Goal: Transaction & Acquisition: Subscribe to service/newsletter

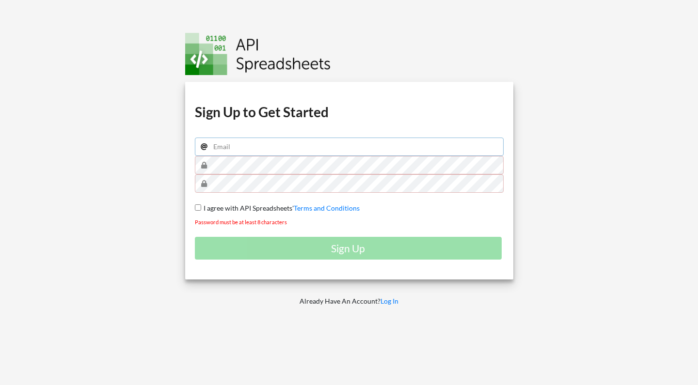
click at [254, 151] on input "email" at bounding box center [349, 147] width 309 height 18
type input "irfansyahirfansyah1234@gmail.com"
click at [349, 228] on div "Download hidden Download hidden Download hidden Download hidden Sign Up to Get …" at bounding box center [349, 181] width 328 height 198
click at [361, 239] on div "Sign Up" at bounding box center [349, 248] width 309 height 23
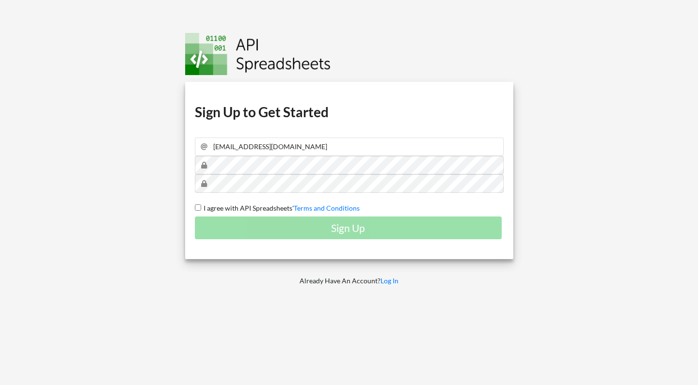
click at [291, 224] on div "Sign Up" at bounding box center [349, 228] width 309 height 23
click at [195, 211] on input "I agree with API Spreadsheets' Terms and Conditions" at bounding box center [198, 208] width 6 height 6
checkbox input "true"
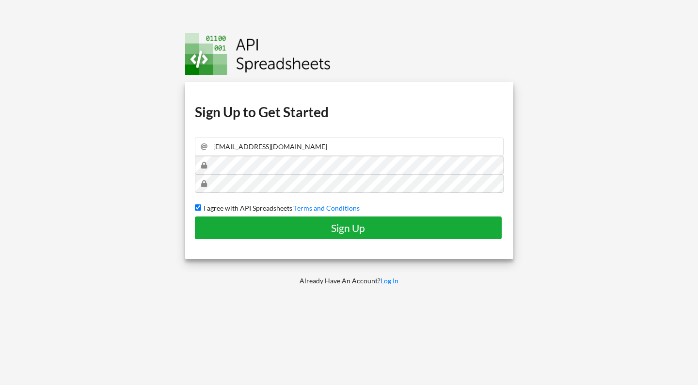
click at [223, 225] on h4 "Sign Up" at bounding box center [348, 228] width 287 height 12
checkbox input "false"
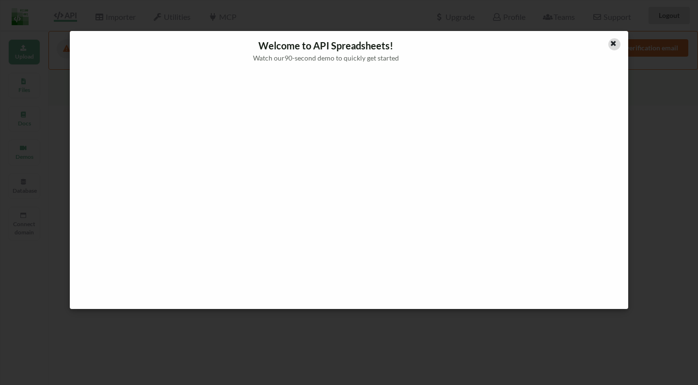
click at [612, 41] on icon at bounding box center [613, 42] width 8 height 7
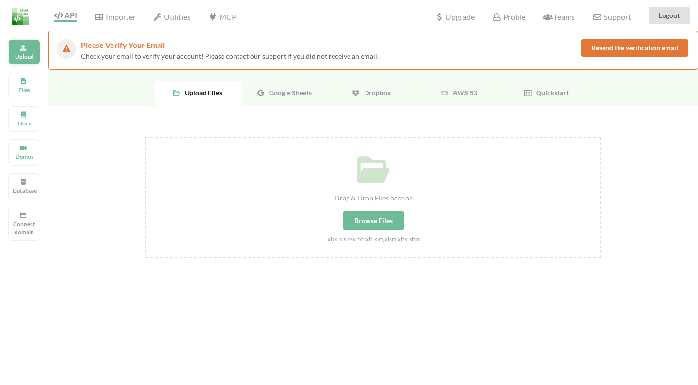
click at [20, 46] on icon at bounding box center [23, 47] width 7 height 6
click at [123, 16] on span "Importer" at bounding box center [115, 18] width 41 height 12
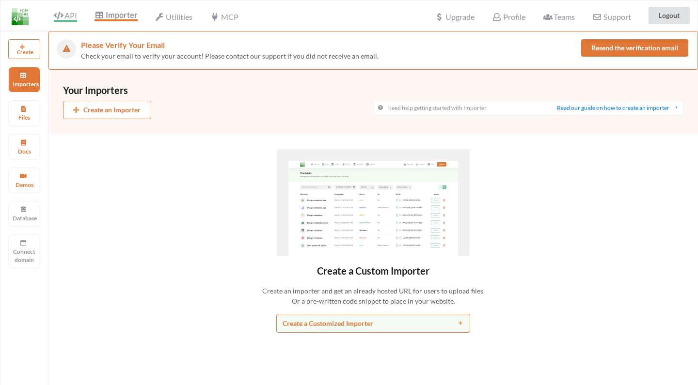
click at [73, 17] on span "API" at bounding box center [65, 17] width 23 height 12
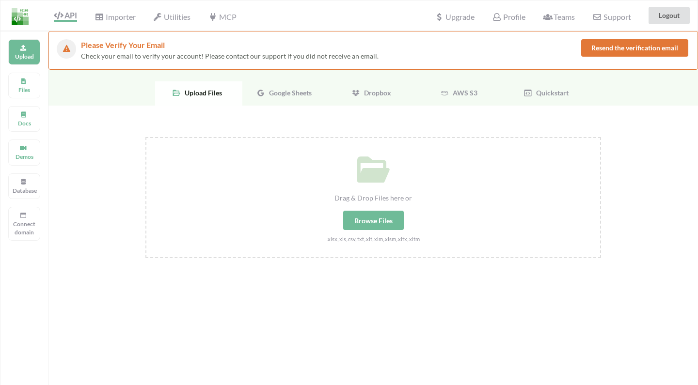
click at [294, 98] on div "Google Sheets" at bounding box center [285, 93] width 87 height 24
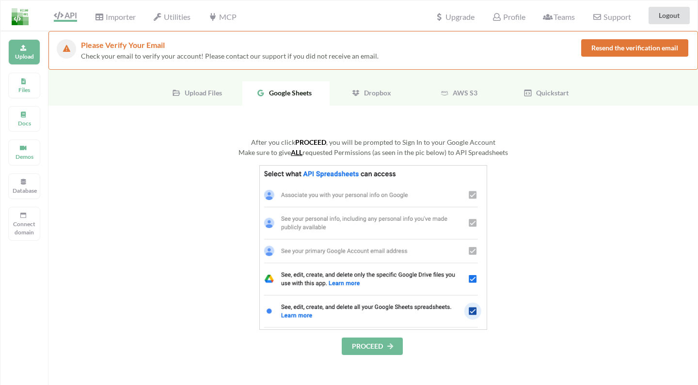
click at [354, 338] on button "PROCEED" at bounding box center [372, 346] width 61 height 17
click at [377, 344] on button "PROCEED" at bounding box center [372, 346] width 61 height 17
click at [371, 349] on button "PROCEED" at bounding box center [372, 346] width 61 height 17
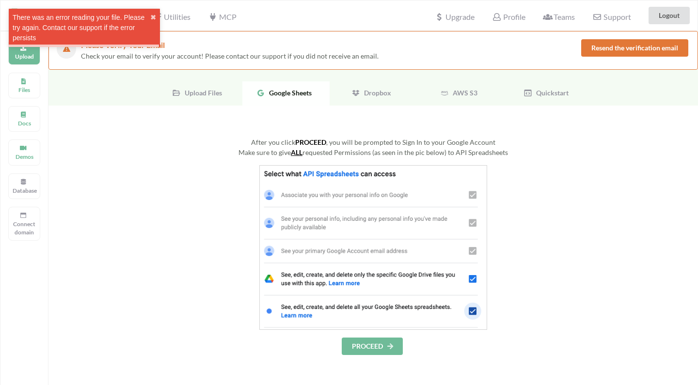
click at [373, 345] on button "PROCEED" at bounding box center [372, 346] width 61 height 17
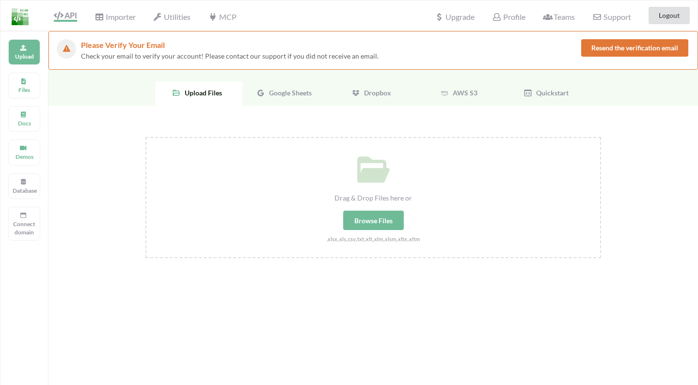
click at [274, 86] on div "Google Sheets" at bounding box center [285, 93] width 87 height 24
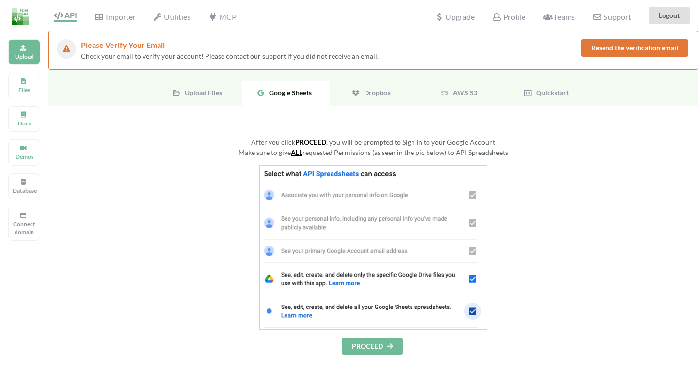
click at [362, 346] on button "PROCEED" at bounding box center [372, 346] width 61 height 17
click at [370, 350] on button "PROCEED" at bounding box center [372, 346] width 61 height 17
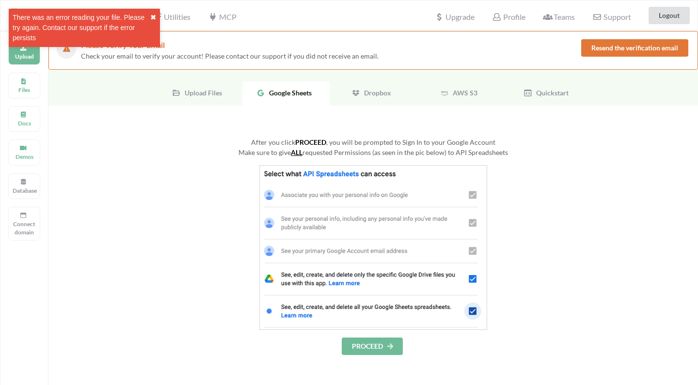
click at [153, 15] on button "✖" at bounding box center [153, 18] width 6 height 10
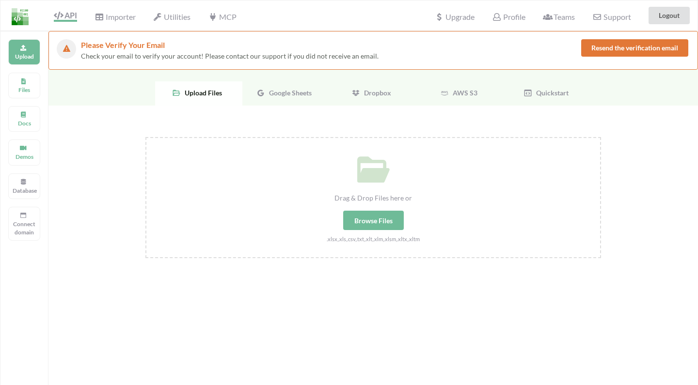
click at [304, 93] on span "Google Sheets" at bounding box center [288, 93] width 47 height 8
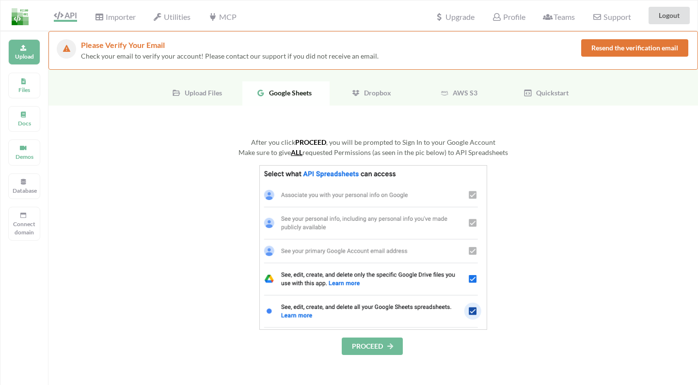
click at [362, 350] on button "PROCEED" at bounding box center [372, 346] width 61 height 17
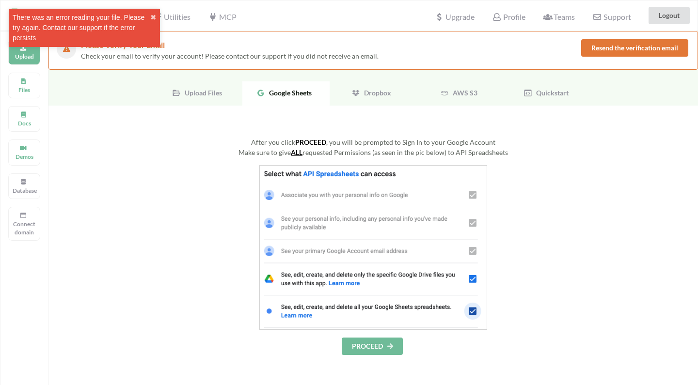
click at [365, 351] on button "PROCEED" at bounding box center [372, 346] width 61 height 17
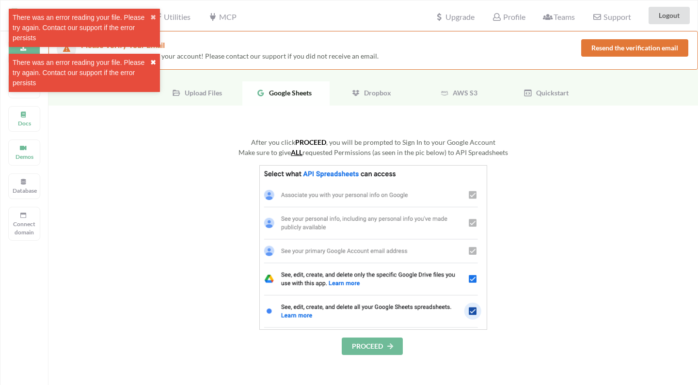
click at [151, 60] on button "✖" at bounding box center [153, 63] width 6 height 10
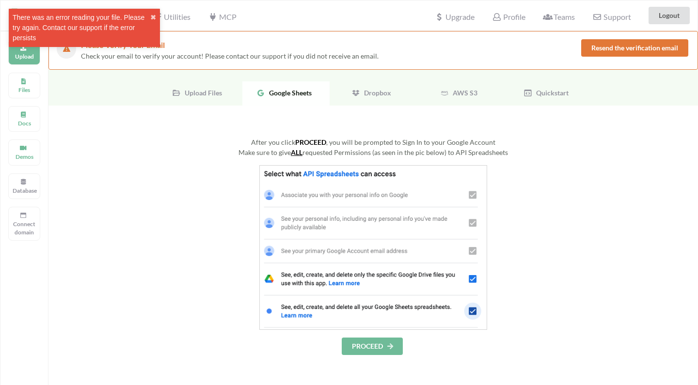
click at [154, 29] on div "There was an error reading your file. Please try again. Contact our support if …" at bounding box center [84, 28] width 151 height 38
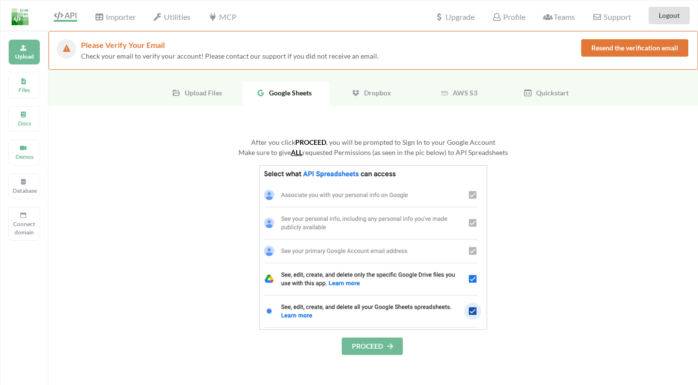
click at [391, 206] on img at bounding box center [373, 247] width 228 height 165
click at [366, 238] on img at bounding box center [373, 247] width 228 height 165
click at [302, 155] on u "ALL" at bounding box center [297, 152] width 12 height 8
click at [301, 155] on u "ALL" at bounding box center [297, 152] width 12 height 8
click at [342, 159] on div "After you click PROCEED , you will be prompted to Sign In to your Google Accoun…" at bounding box center [373, 246] width 456 height 218
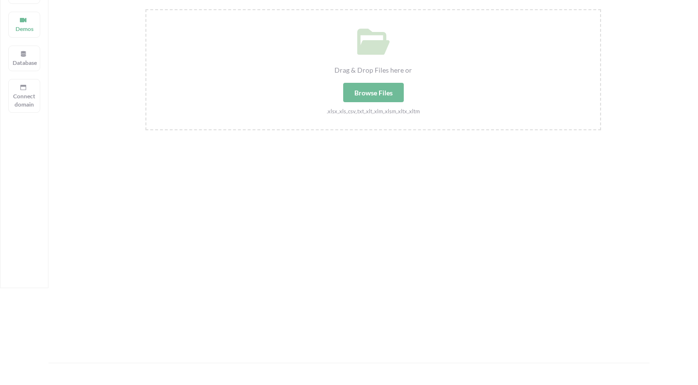
scroll to position [70, 0]
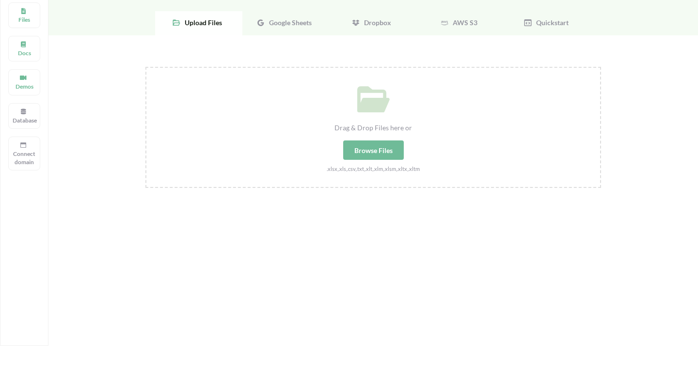
click at [282, 34] on div "Google Sheets" at bounding box center [285, 23] width 87 height 24
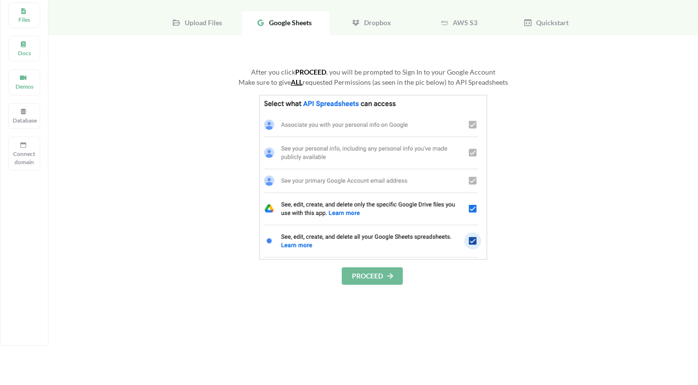
click at [290, 25] on span "Google Sheets" at bounding box center [288, 22] width 47 height 8
click at [360, 277] on button "PROCEED" at bounding box center [372, 276] width 61 height 17
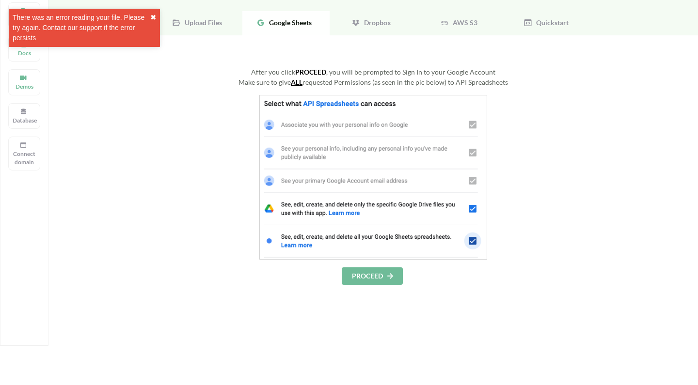
click at [151, 17] on button "✖" at bounding box center [153, 18] width 6 height 10
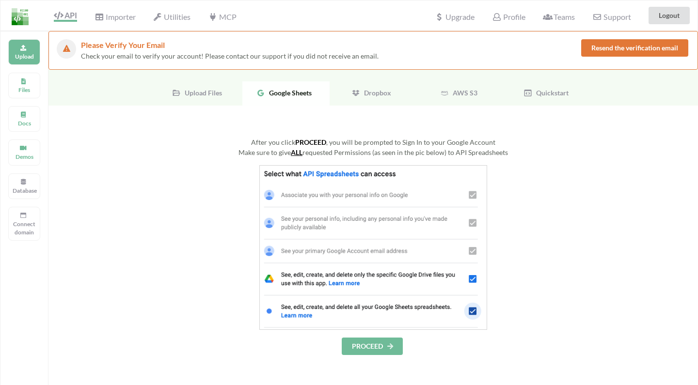
scroll to position [0, 0]
click at [540, 97] on div "Quickstart" at bounding box center [547, 93] width 87 height 24
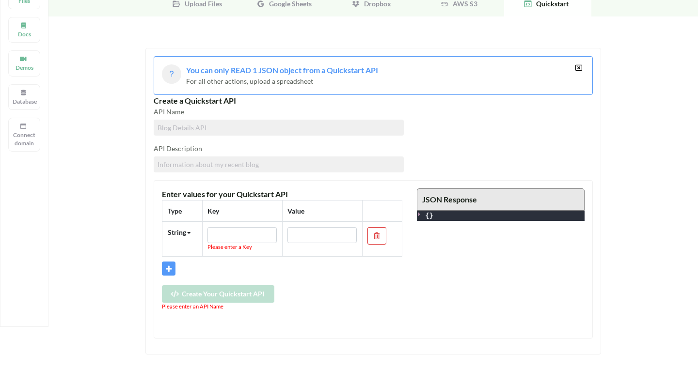
scroll to position [86, 0]
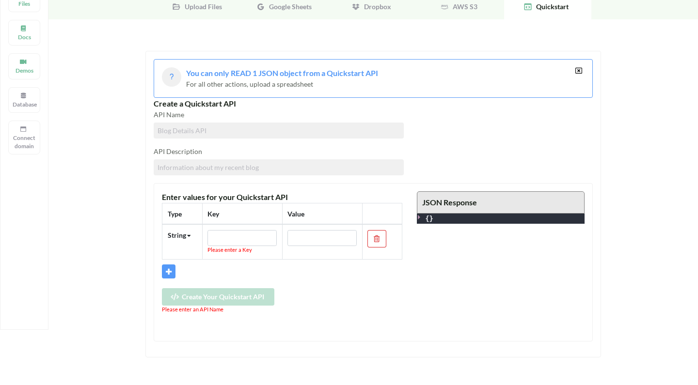
click at [442, 77] on div "You can only READ 1 JSON object from a Quickstart API" at bounding box center [380, 73] width 389 height 12
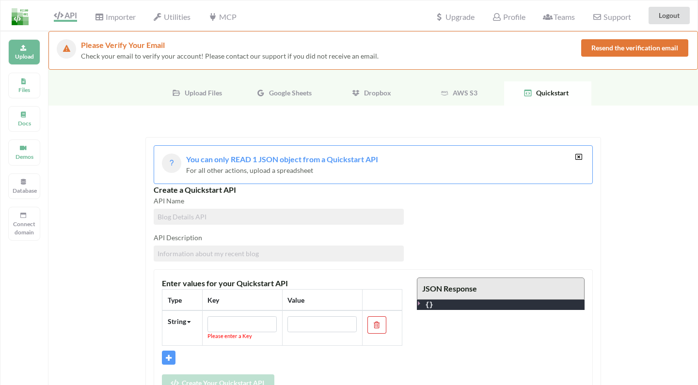
scroll to position [0, 0]
click at [295, 98] on div "Google Sheets" at bounding box center [285, 93] width 87 height 24
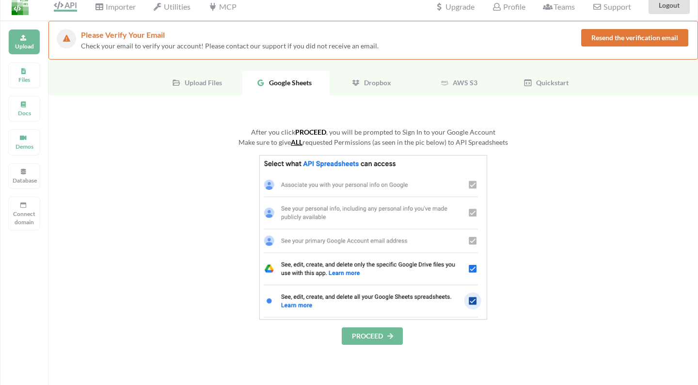
scroll to position [23, 0]
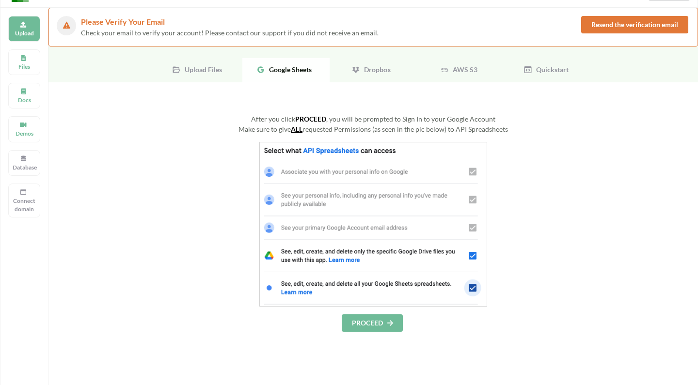
click at [377, 75] on div "Dropbox" at bounding box center [373, 70] width 87 height 24
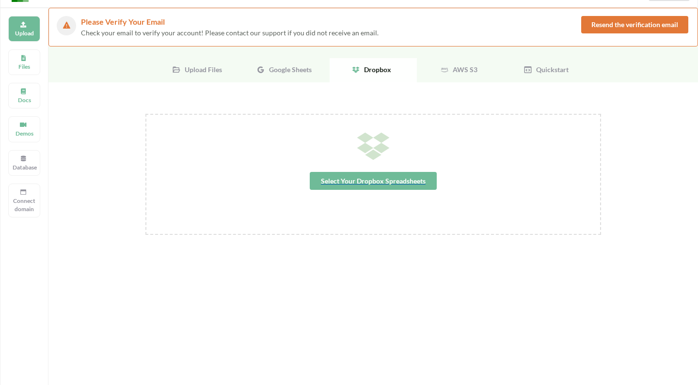
click at [369, 185] on span "Select Your Dropbox Spreadsheets" at bounding box center [373, 181] width 127 height 18
click at [294, 72] on span "Google Sheets" at bounding box center [288, 69] width 47 height 8
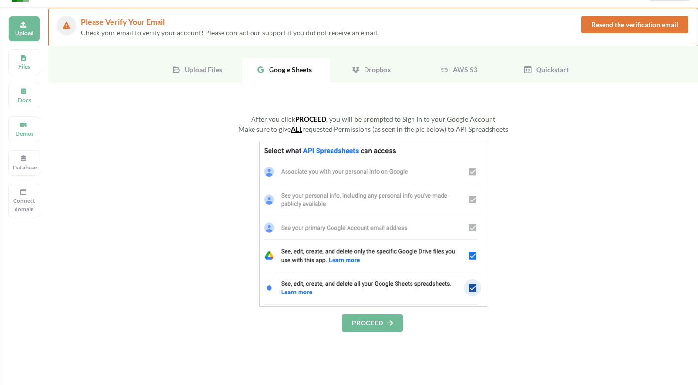
click at [221, 72] on span "Upload Files" at bounding box center [201, 69] width 41 height 8
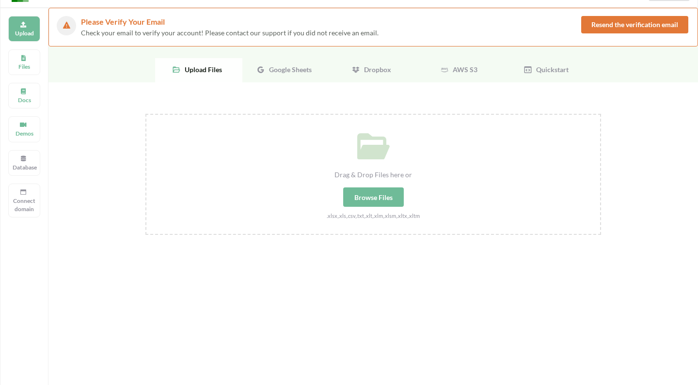
click at [269, 61] on div "Google Sheets" at bounding box center [285, 70] width 87 height 24
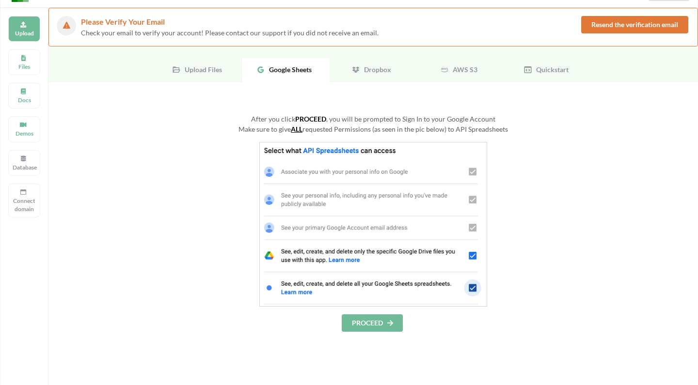
click at [198, 69] on span "Upload Files" at bounding box center [201, 69] width 41 height 8
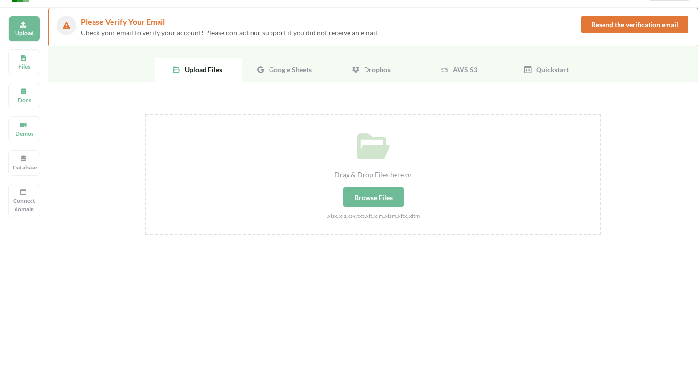
click at [261, 72] on icon at bounding box center [261, 69] width 9 height 9
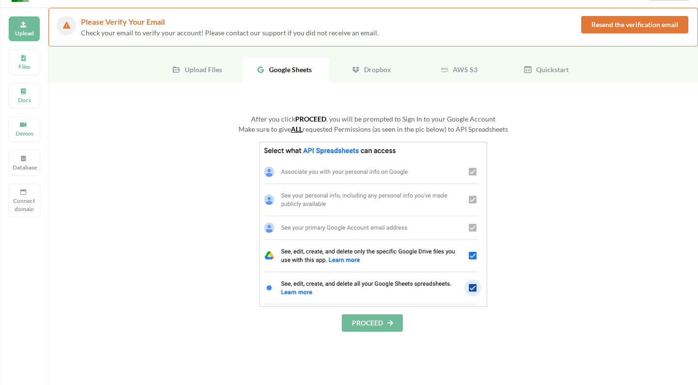
click at [367, 314] on div "After you click PROCEED , you will be prompted to Sign In to your Google Accoun…" at bounding box center [373, 223] width 456 height 218
click at [367, 318] on button "PROCEED" at bounding box center [372, 323] width 61 height 17
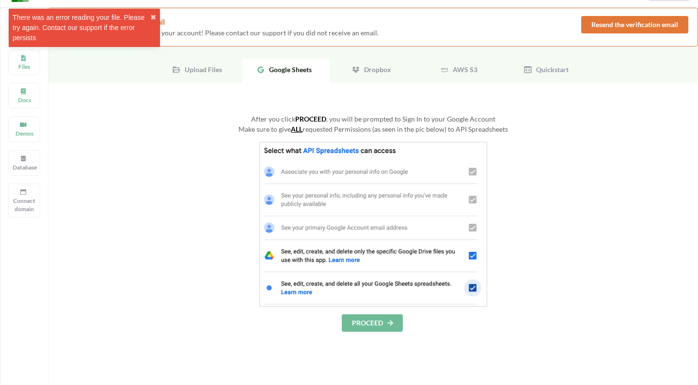
click at [193, 77] on div "Upload Files" at bounding box center [198, 70] width 87 height 24
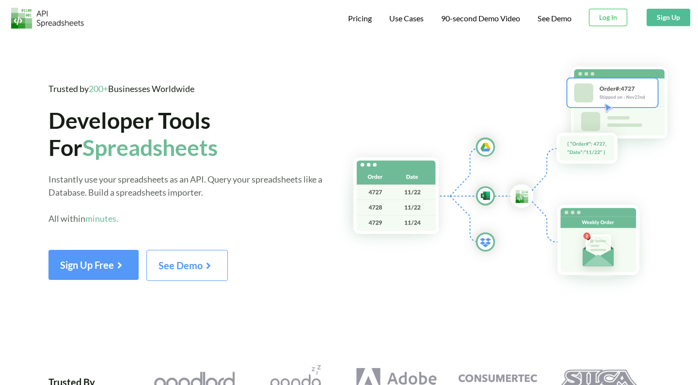
scroll to position [23, 0]
